Goal: Information Seeking & Learning: Learn about a topic

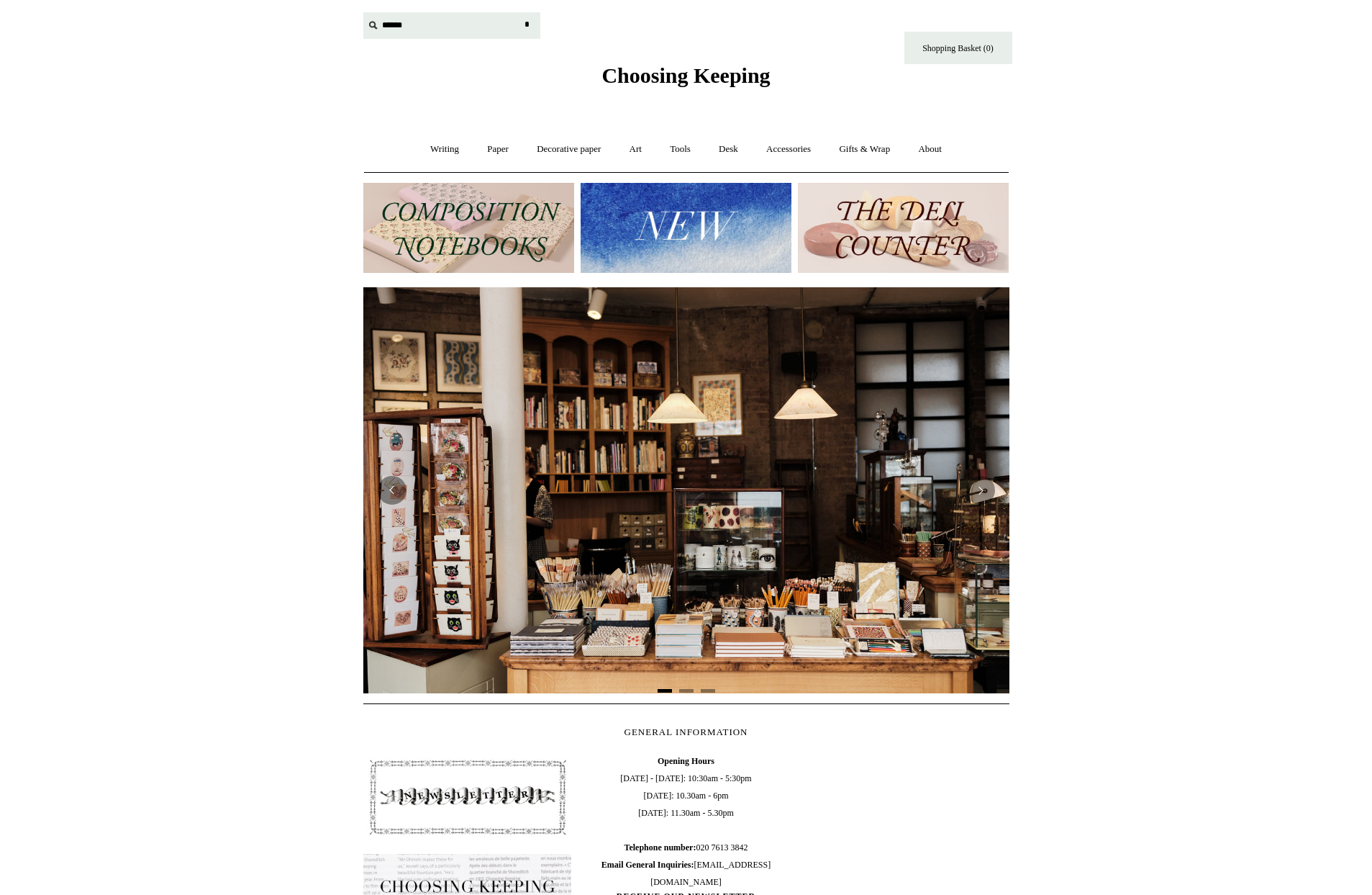
click at [389, 26] on input "text" at bounding box center [452, 25] width 177 height 26
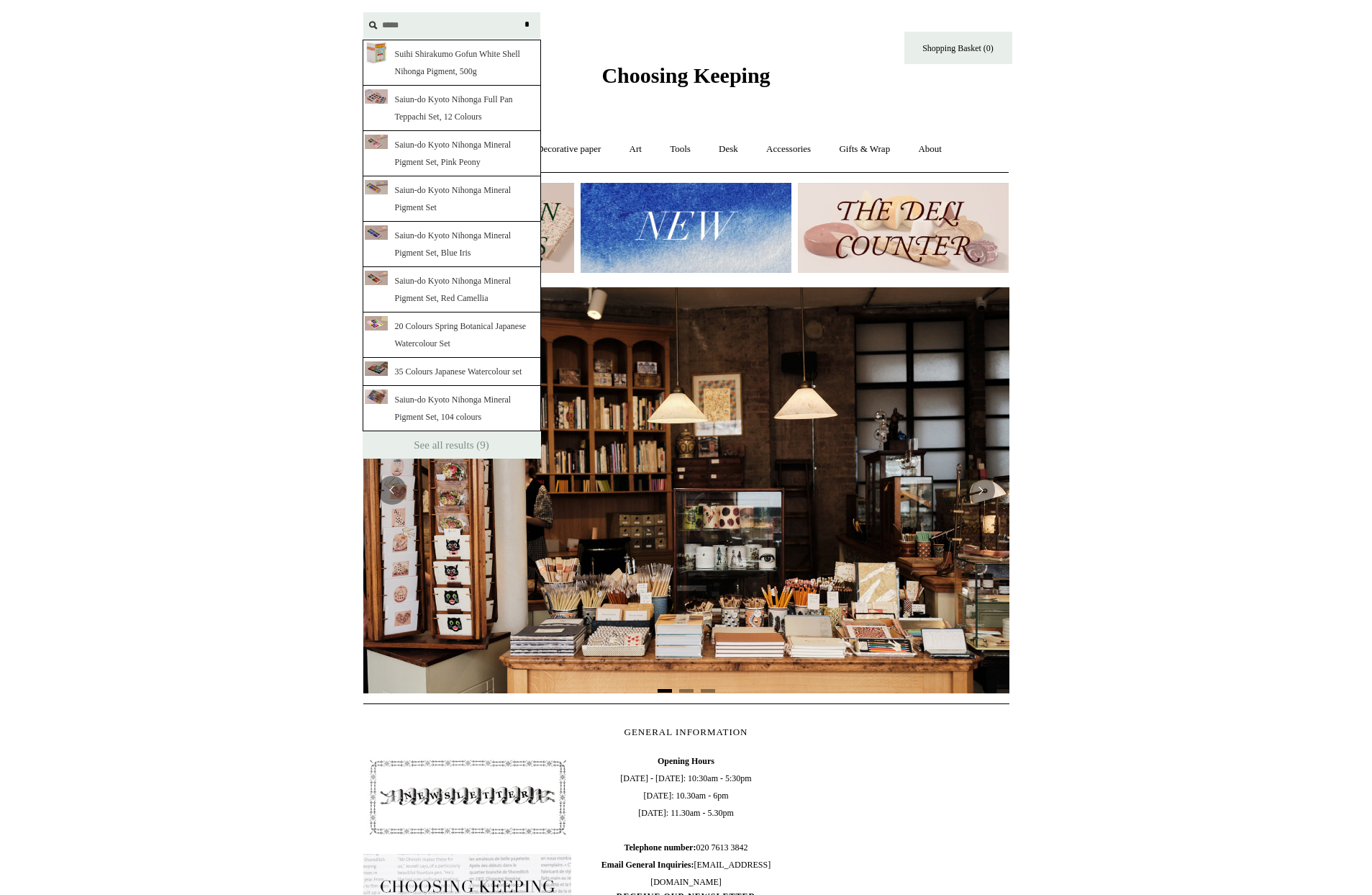
scroll to position [1, 0]
type input "*****"
click at [439, 58] on link "Suihi Shirakumo Gofun White Shell Nihonga Pigment, 500g" at bounding box center [452, 62] width 178 height 46
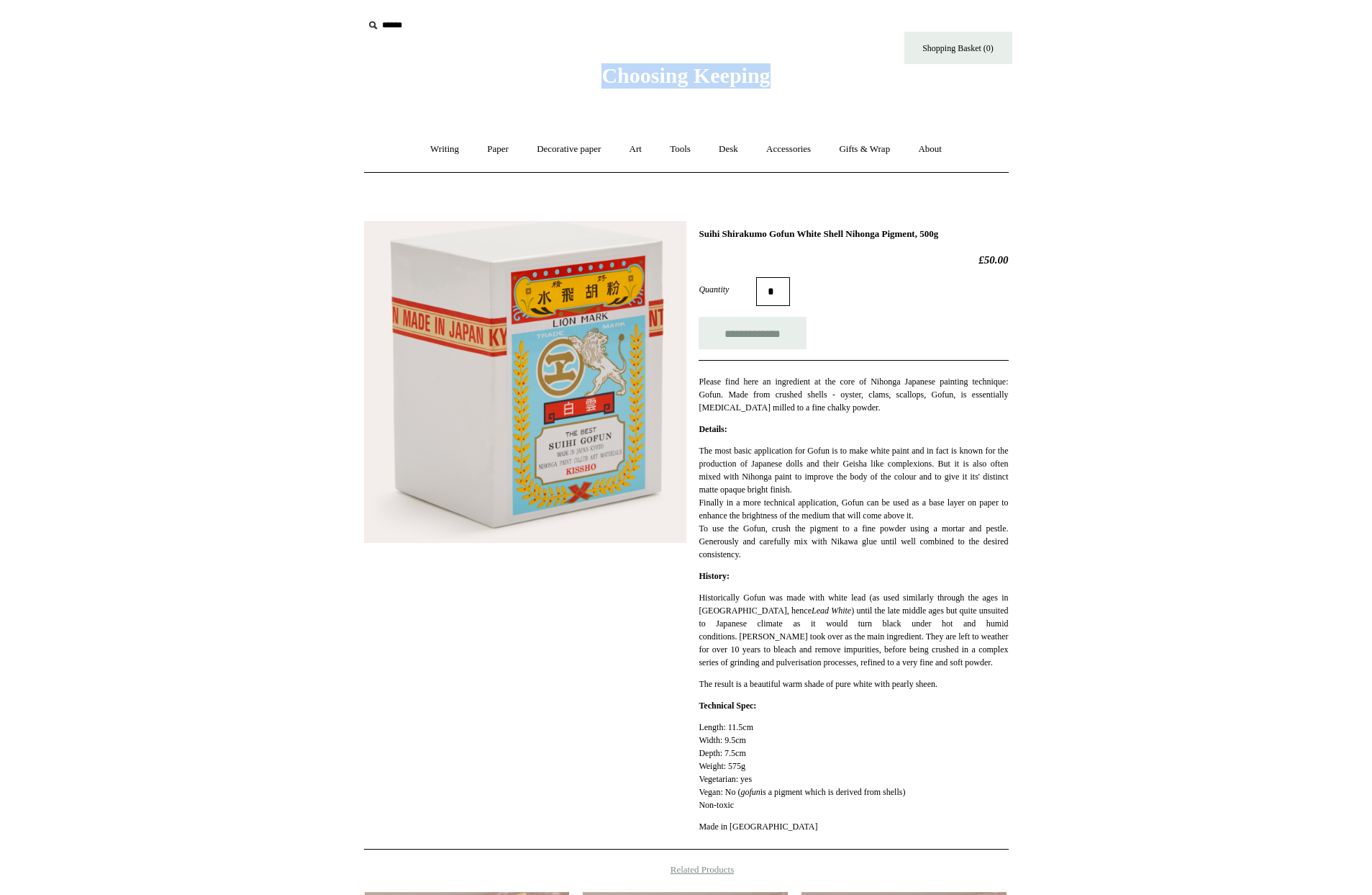
drag, startPoint x: 582, startPoint y: 74, endPoint x: 796, endPoint y: 78, distance: 214.0
click at [796, 78] on div "Choosing Keeping" at bounding box center [687, 44] width 720 height 88
drag, startPoint x: 425, startPoint y: 81, endPoint x: 393, endPoint y: 31, distance: 59.4
click at [421, 69] on div "Choosing Keeping" at bounding box center [687, 44] width 720 height 88
click at [351, 114] on body "Menu Choosing Keeping * Shipping Information Shopping Basket (0) * ⤺ +" at bounding box center [687, 654] width 720 height 1308
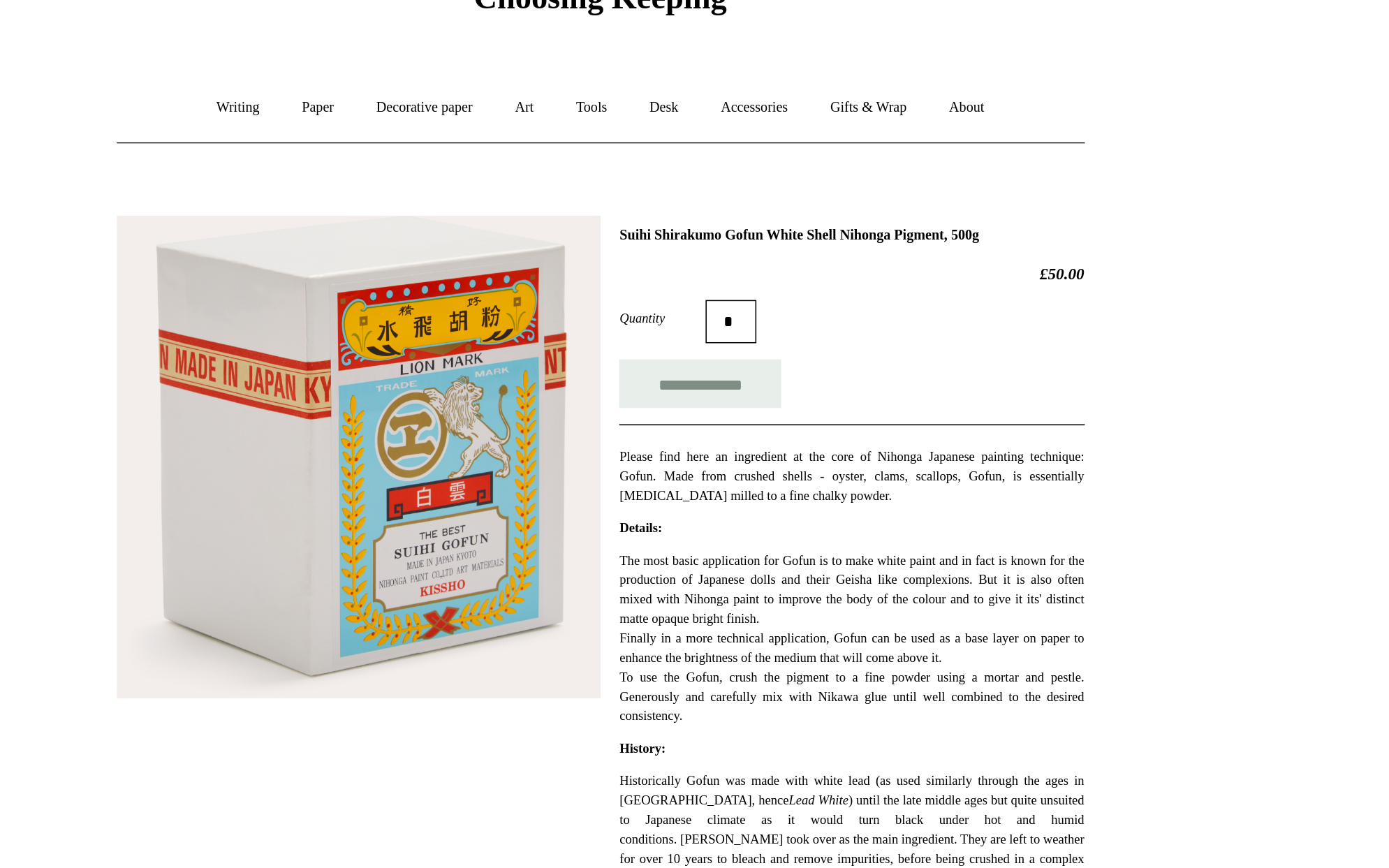
drag, startPoint x: 974, startPoint y: 255, endPoint x: 1008, endPoint y: 255, distance: 34.0
click at [1008, 255] on div "**********" at bounding box center [695, 626] width 699 height 846
click at [1025, 279] on div "**********" at bounding box center [695, 626] width 699 height 846
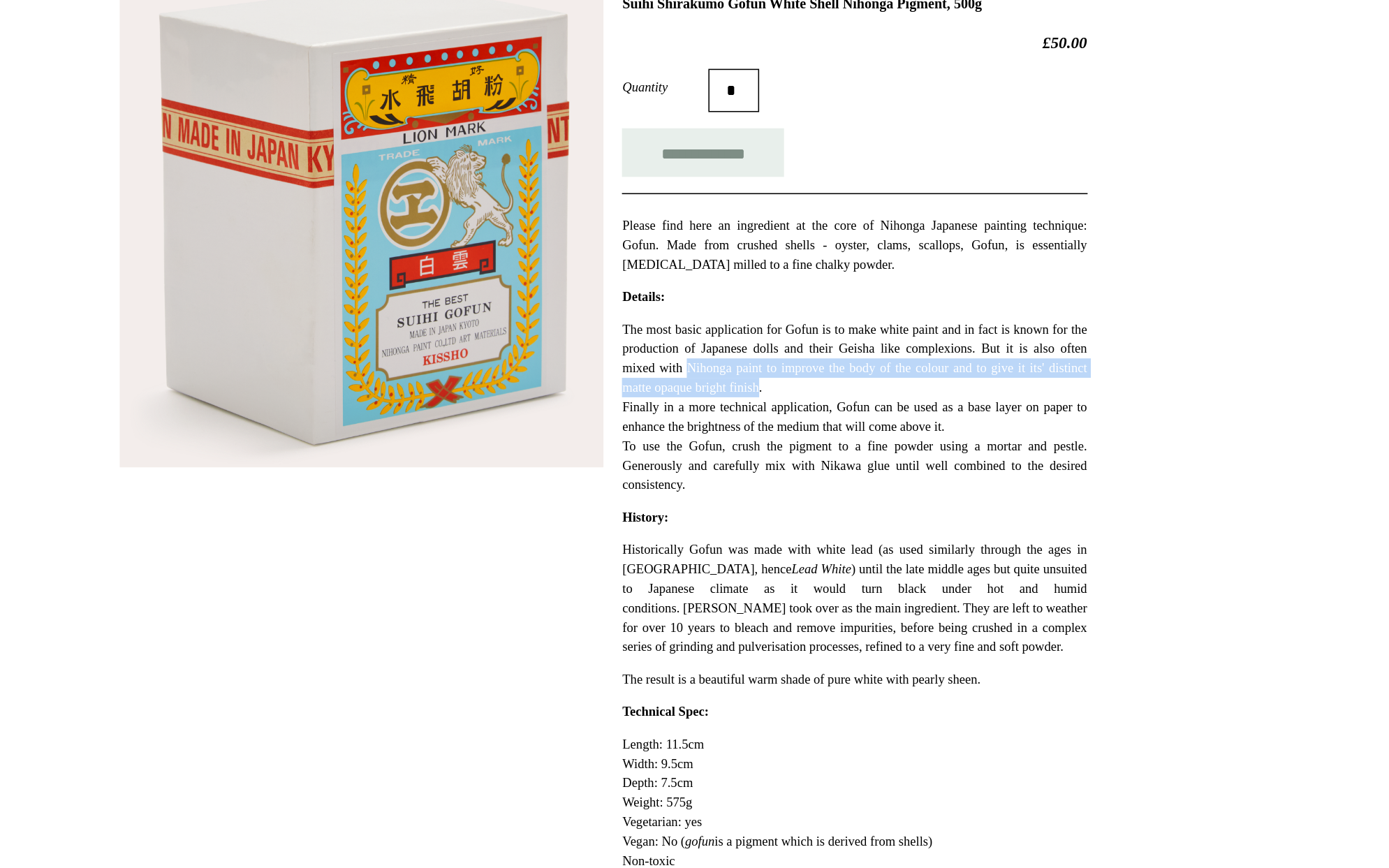
drag, startPoint x: 796, startPoint y: 460, endPoint x: 881, endPoint y: 475, distance: 86.3
click at [881, 475] on p "The most basic application for Gofun is to make white paint and in fact is know…" at bounding box center [857, 487] width 300 height 113
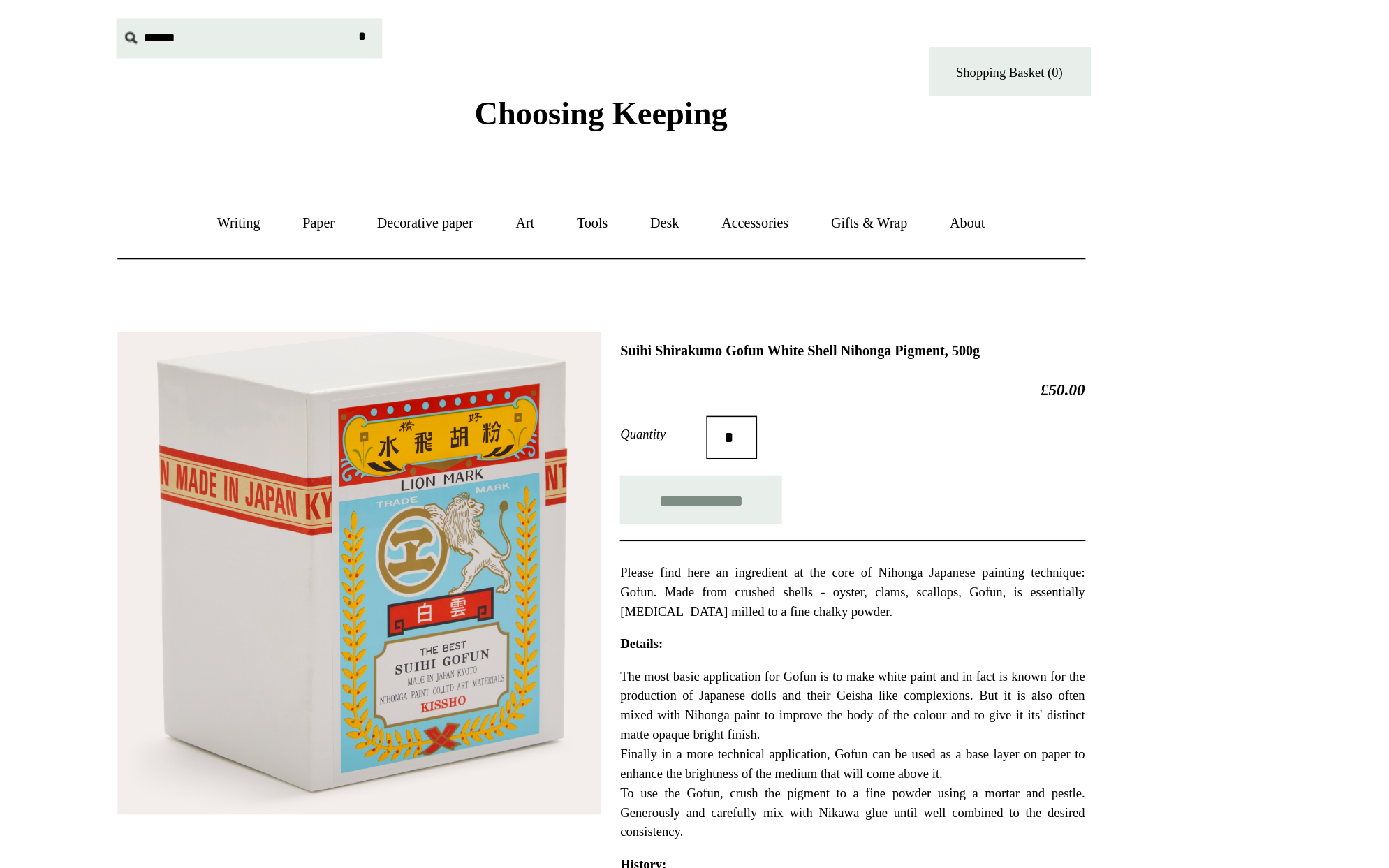
click at [419, 28] on input "text" at bounding box center [467, 24] width 172 height 26
type input "**********"
click at [534, 12] on input "*" at bounding box center [540, 24] width 14 height 25
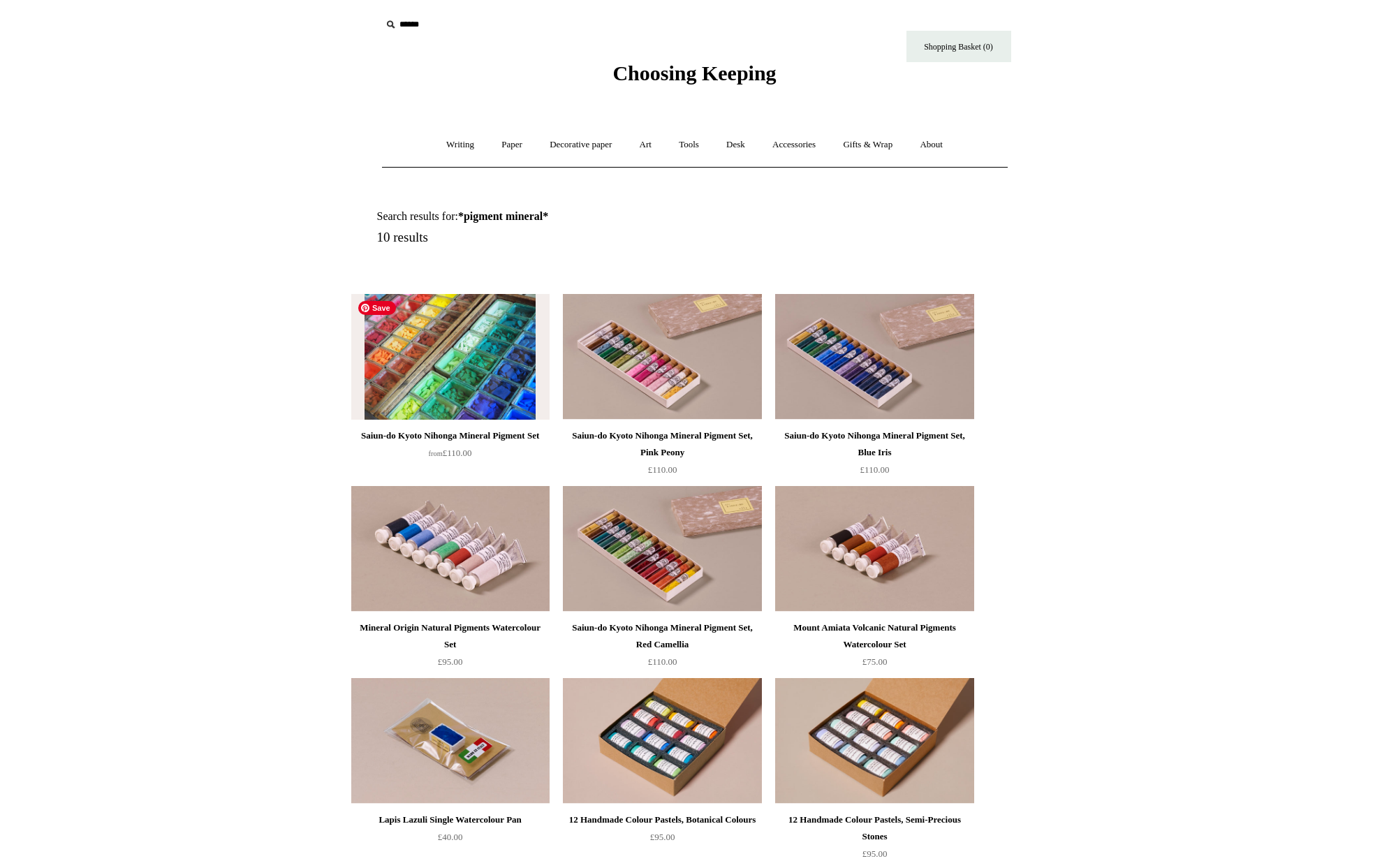
click at [470, 397] on img at bounding box center [450, 357] width 199 height 126
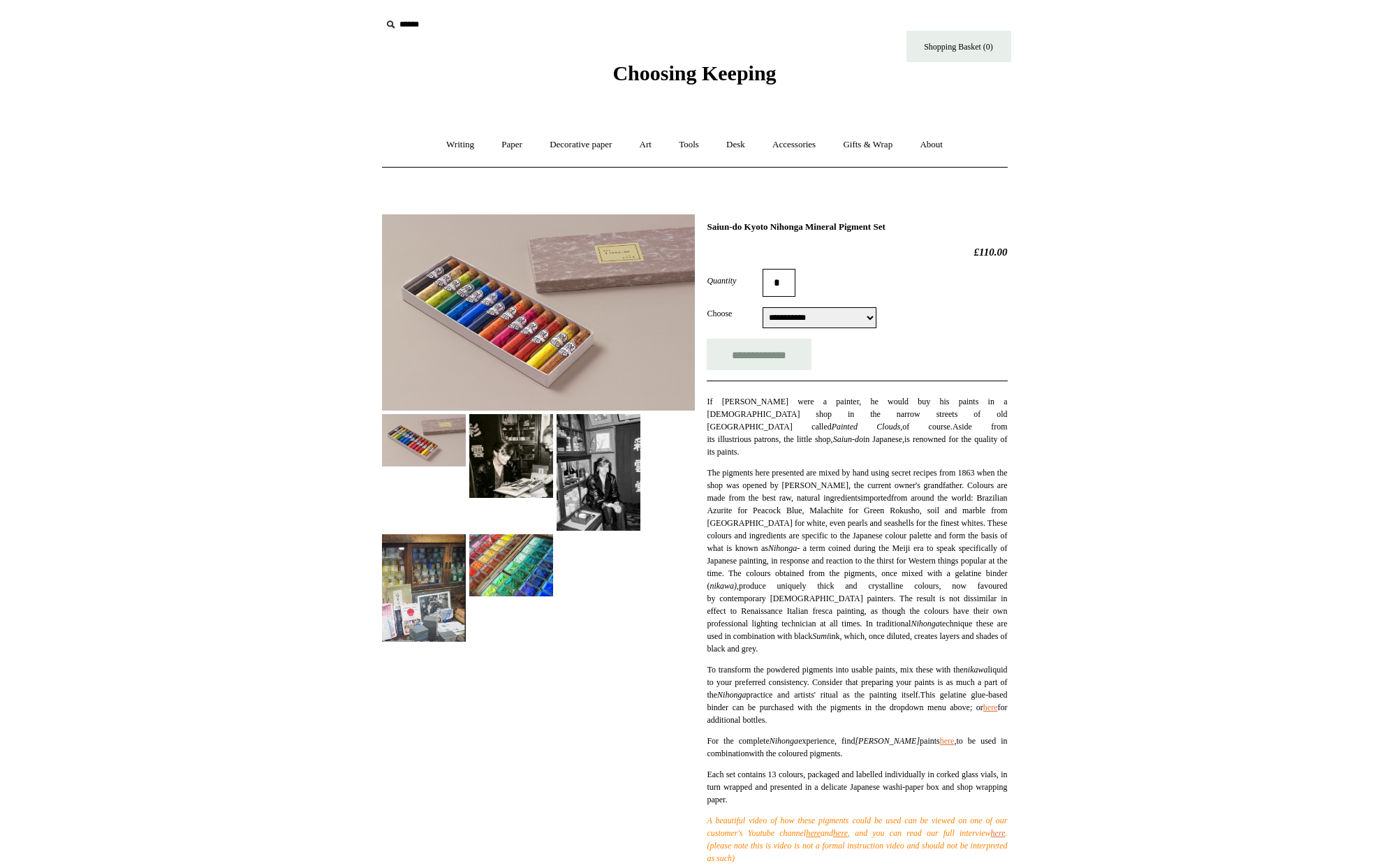
click at [532, 345] on img at bounding box center [539, 312] width 313 height 196
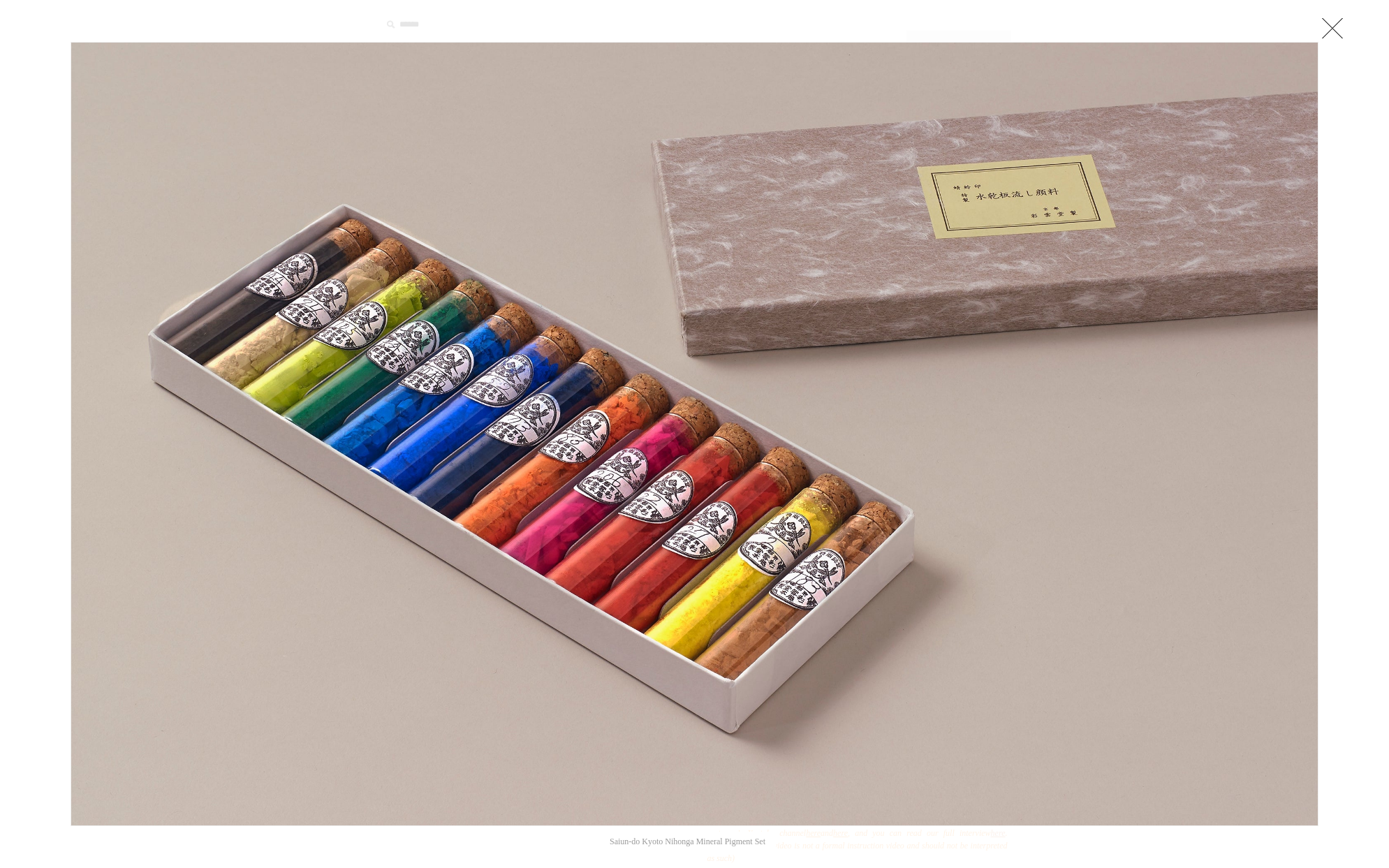
click at [1329, 29] on link at bounding box center [1332, 28] width 28 height 28
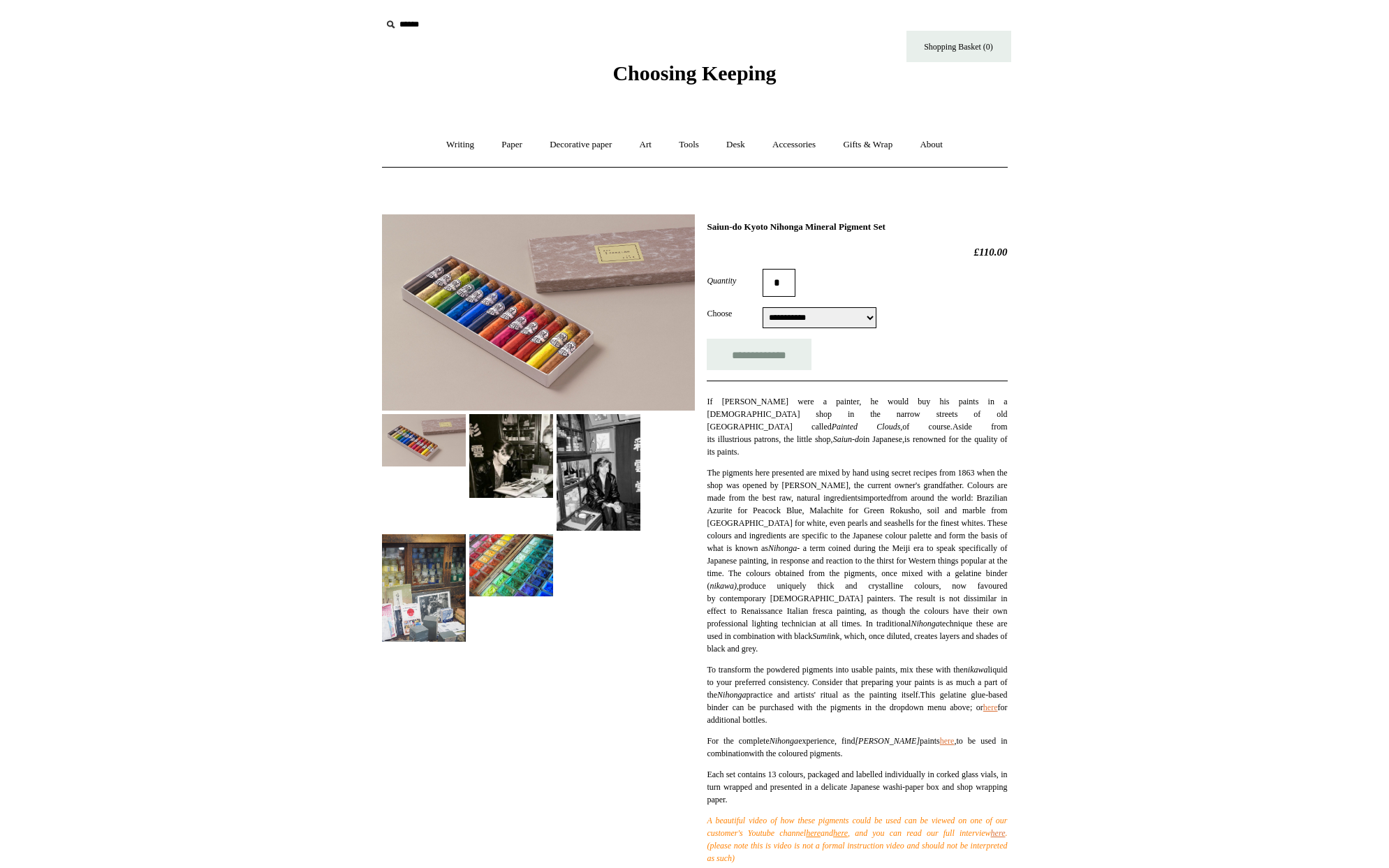
scroll to position [7, 0]
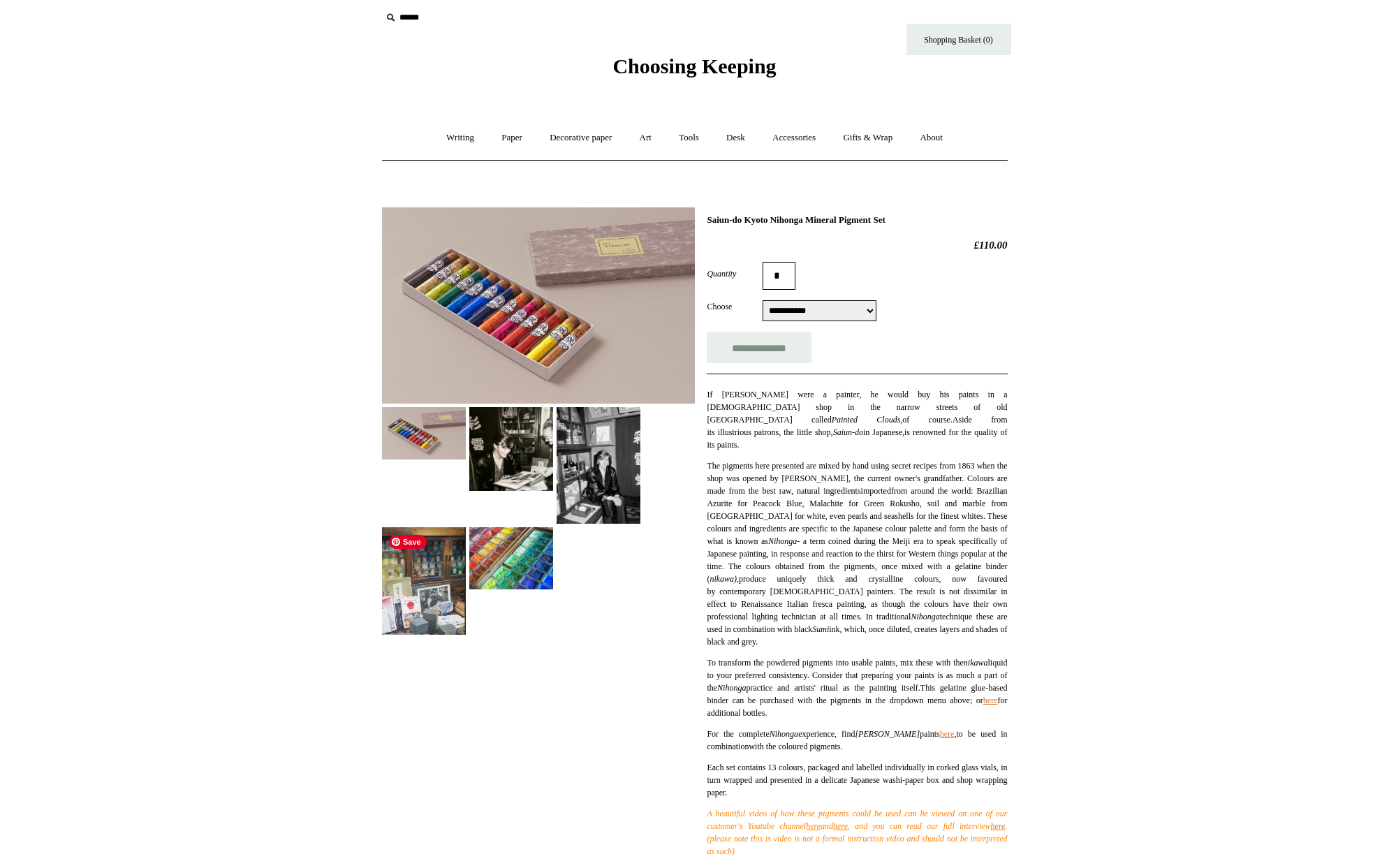
click at [428, 581] on img at bounding box center [424, 581] width 84 height 108
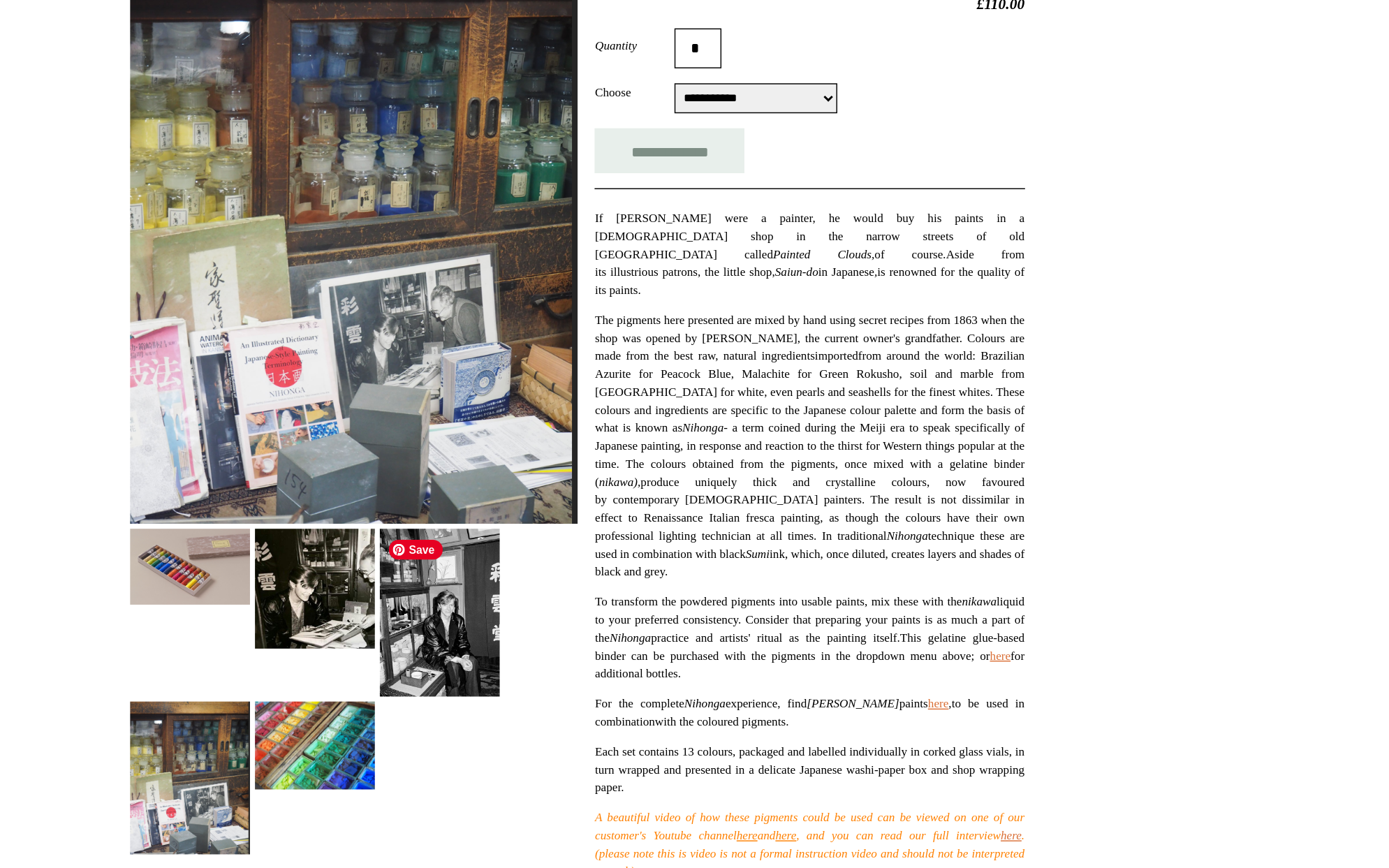
click at [592, 671] on img at bounding box center [599, 670] width 84 height 117
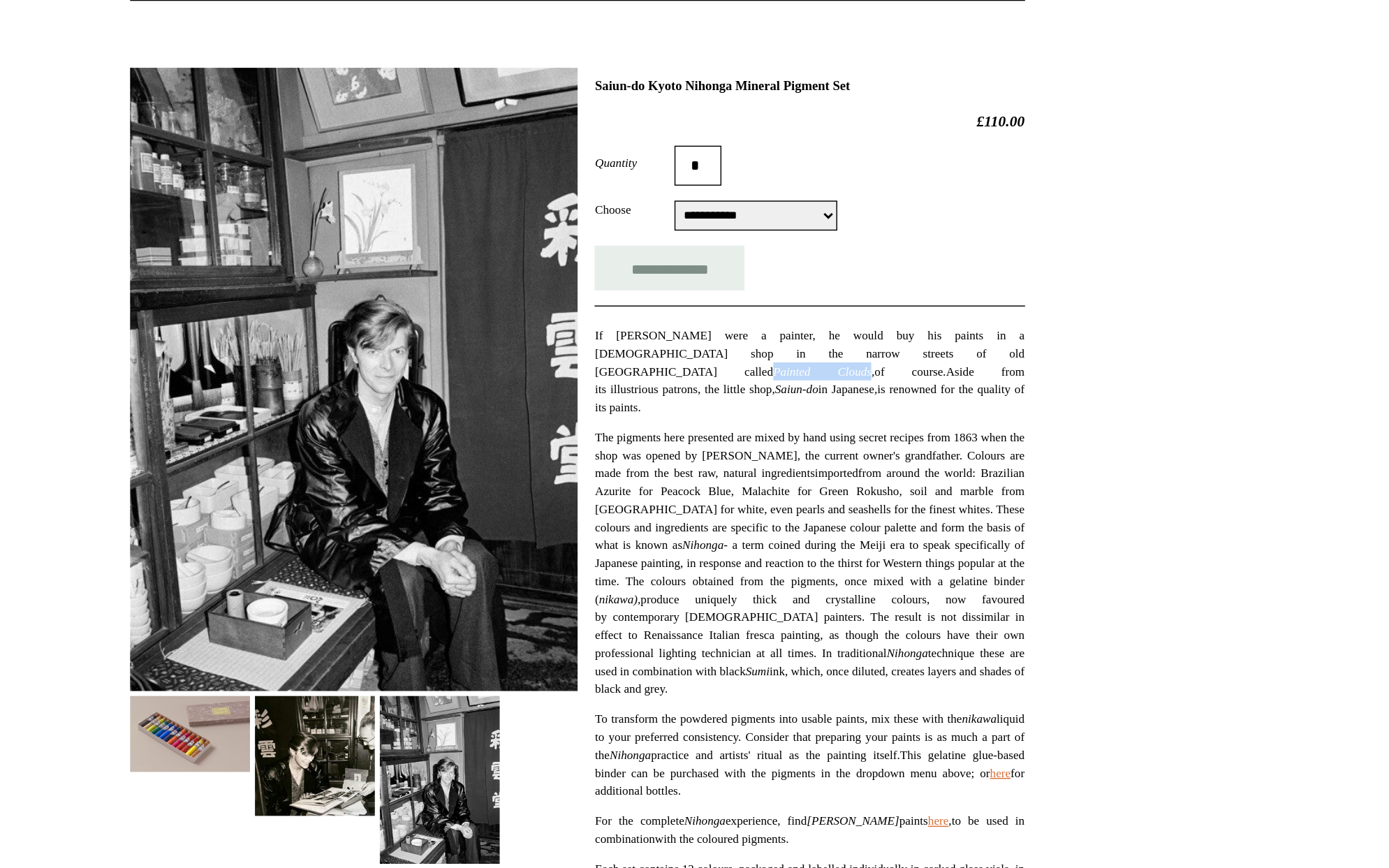
drag, startPoint x: 859, startPoint y: 408, endPoint x: 918, endPoint y: 405, distance: 59.1
click at [903, 414] on em "Painted Clouds," at bounding box center [867, 419] width 71 height 10
copy em "Painted Clouds"
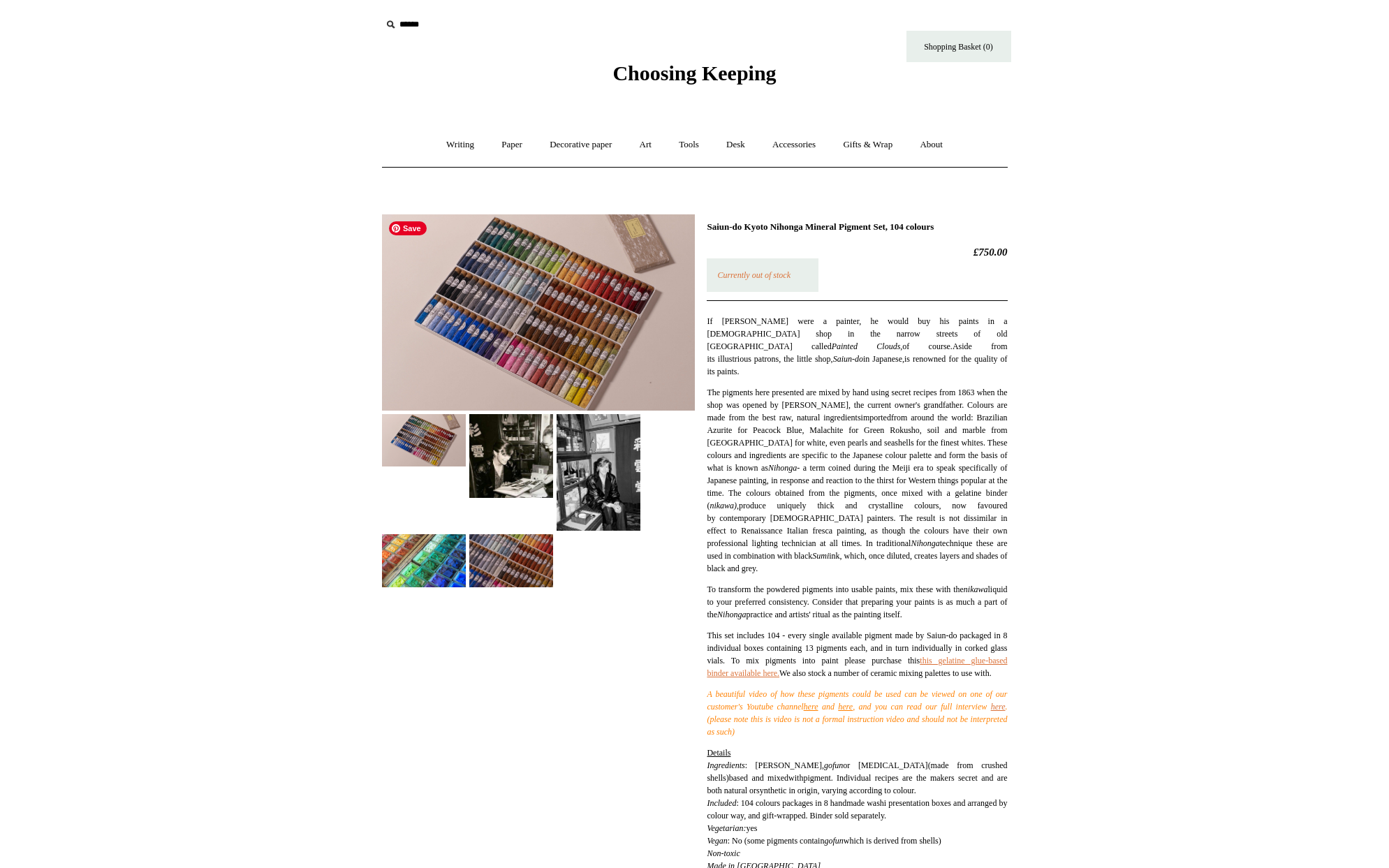
click at [562, 329] on img at bounding box center [539, 312] width 313 height 196
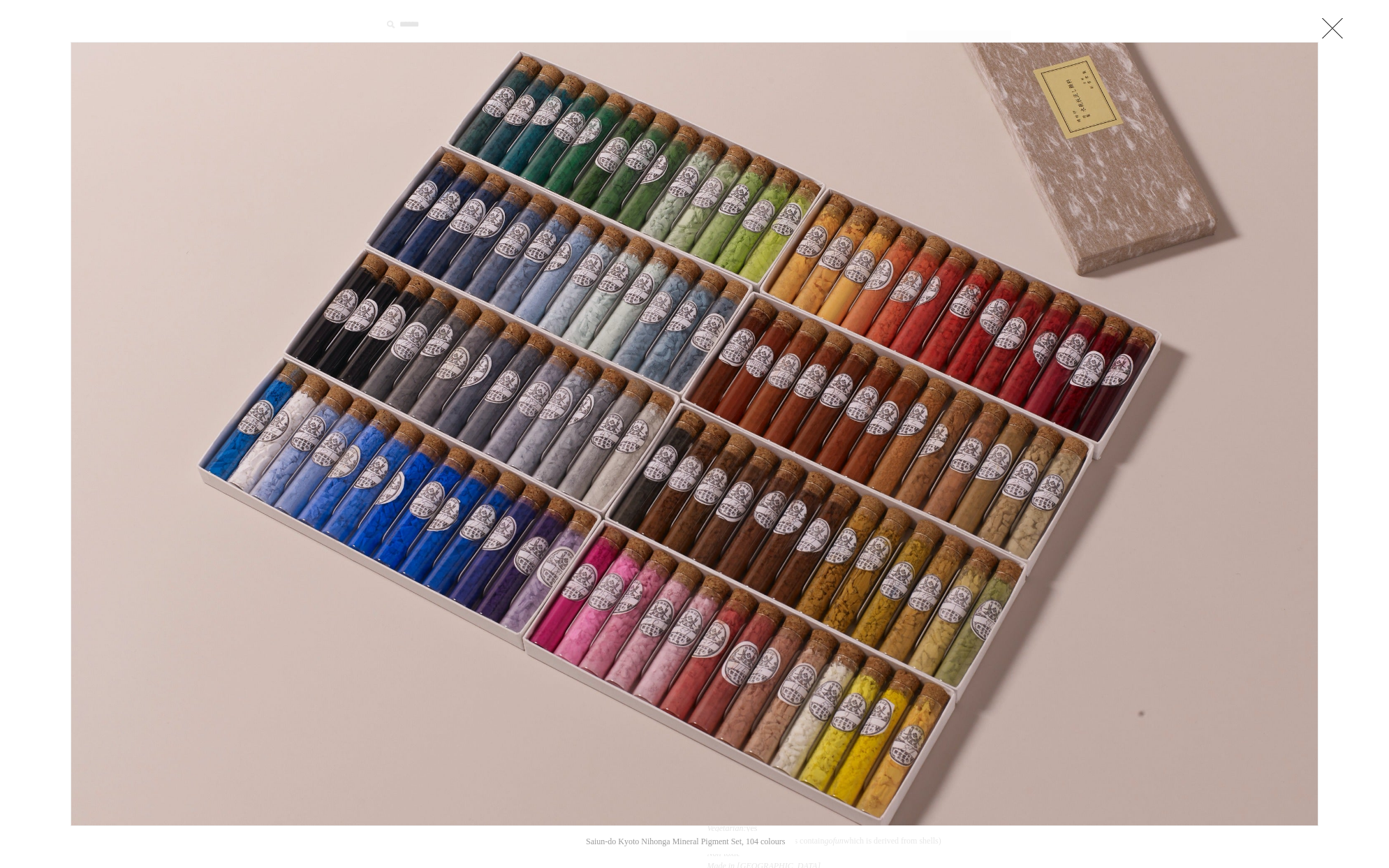
click at [1334, 30] on link at bounding box center [1332, 28] width 28 height 28
